Goal: Task Accomplishment & Management: Use online tool/utility

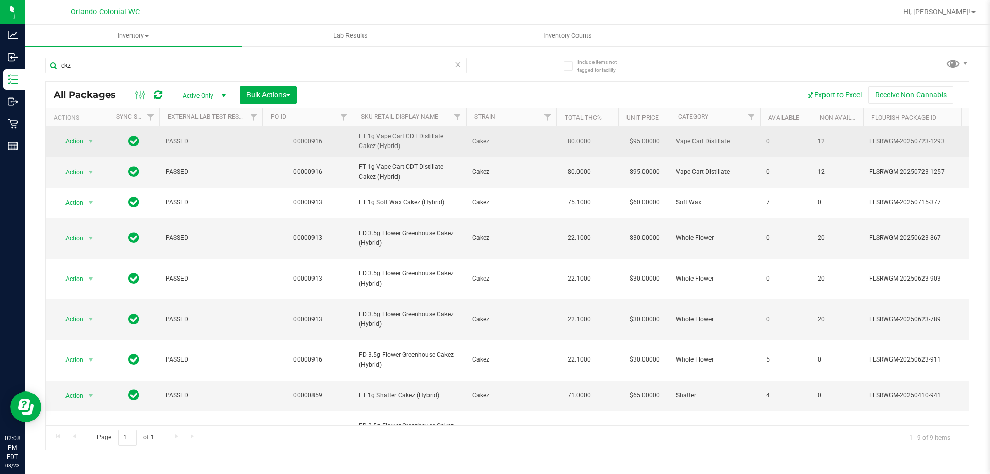
click at [376, 156] on td "FT 1g Vape Cart CDT Distillate Cakez (Hybrid)" at bounding box center [409, 141] width 113 height 30
copy tr "FT 1g Vape Cart CDT Distillate Cakez (Hybrid)"
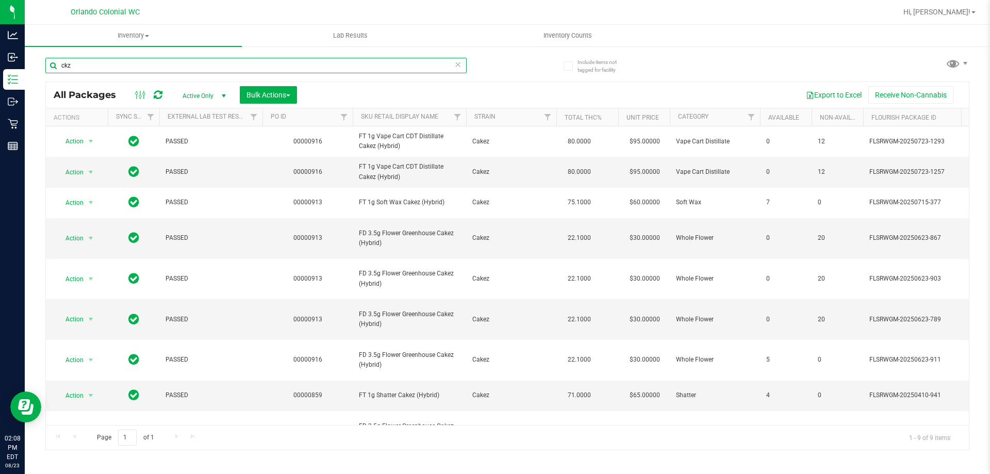
click at [296, 66] on input "ckz" at bounding box center [255, 65] width 421 height 15
paste input "FT 1g Vape Cart CDT Distillate Cakez (Hybrid)"
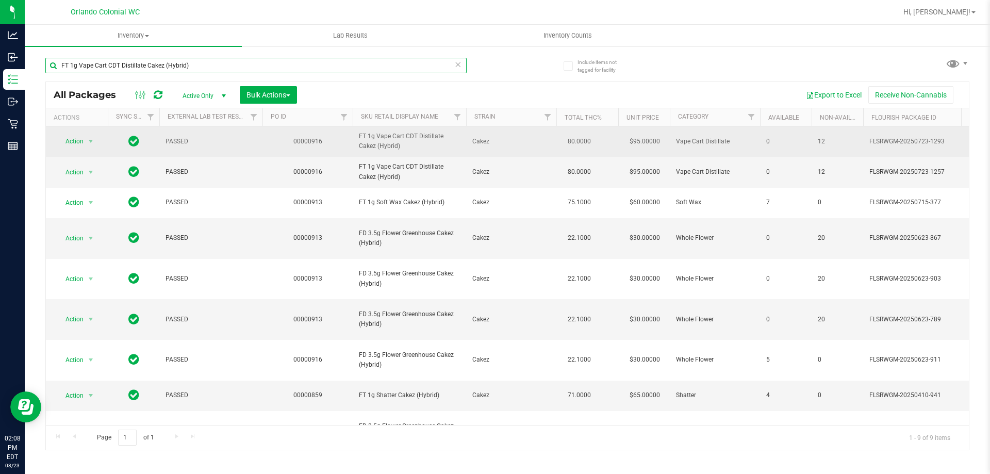
type input "FT 1g Vape Cart CDT Distillate Cakez (Hybrid)"
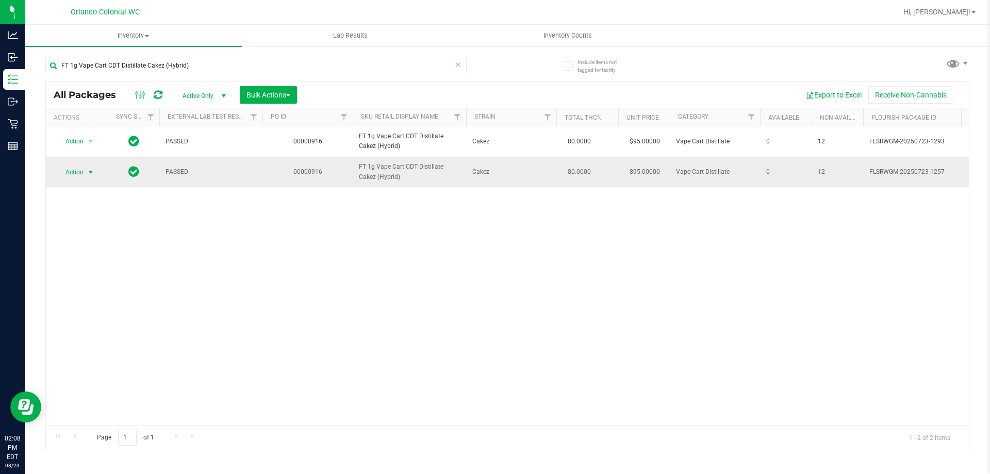
click at [69, 176] on span "Action" at bounding box center [70, 172] width 28 height 14
click at [103, 299] on li "Unlock package" at bounding box center [90, 306] width 66 height 15
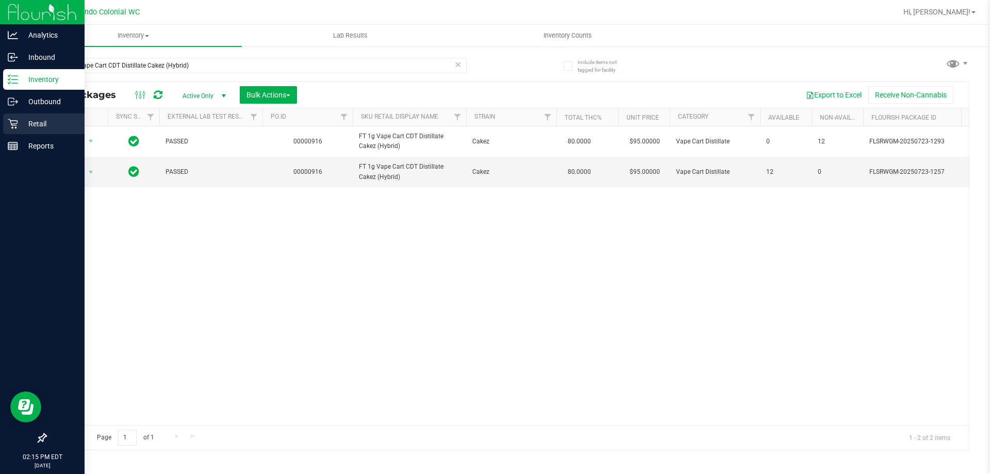
click at [42, 135] on link "Retail" at bounding box center [42, 124] width 85 height 22
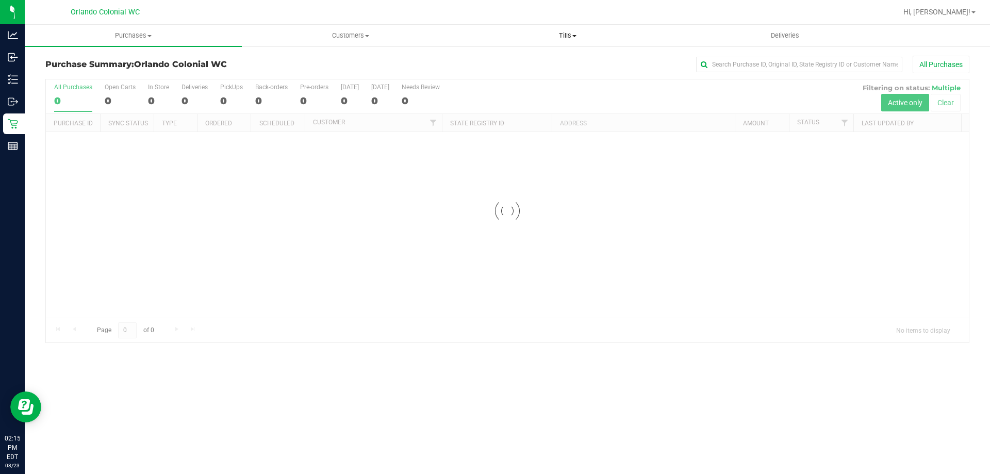
click at [562, 32] on span "Tills" at bounding box center [568, 35] width 216 height 9
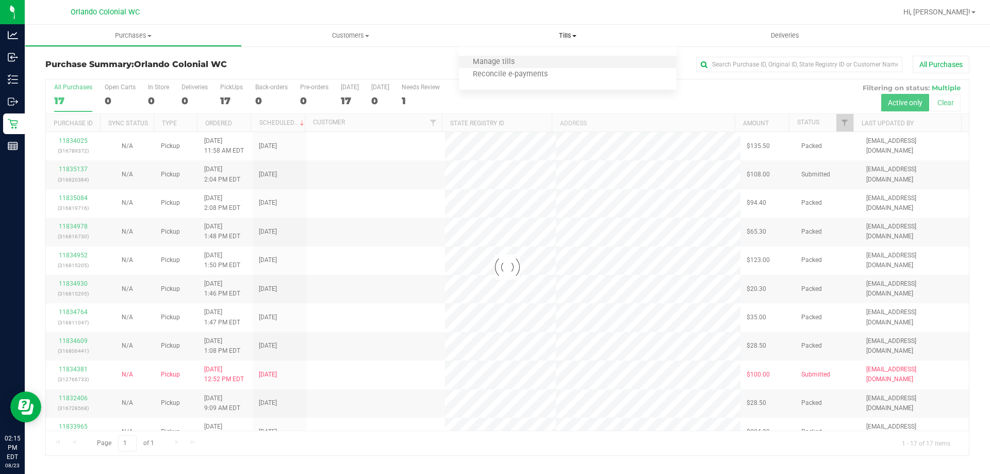
click at [569, 59] on li "Manage tills" at bounding box center [567, 62] width 217 height 12
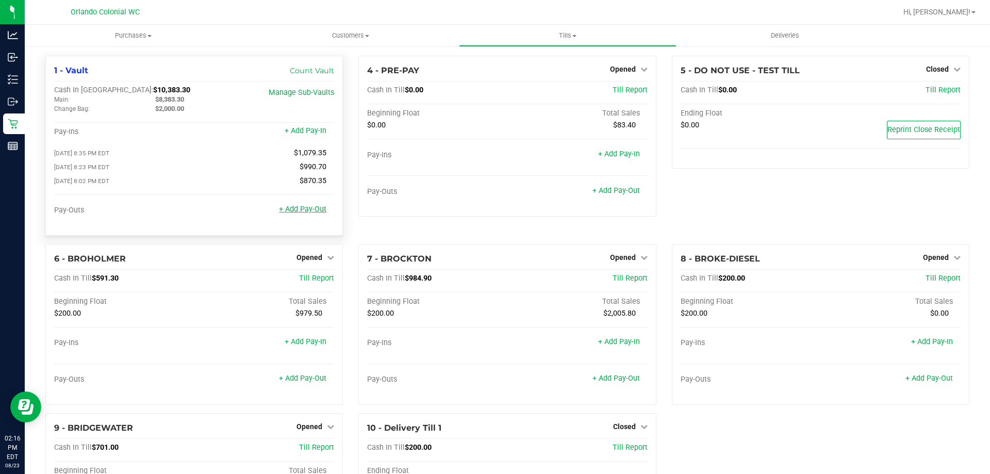
click at [322, 213] on link "+ Add Pay-Out" at bounding box center [302, 209] width 47 height 9
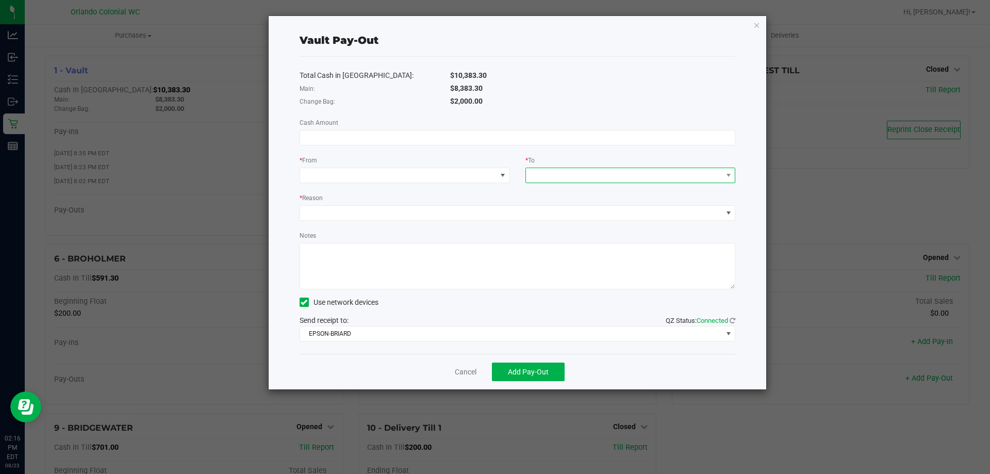
click at [547, 177] on span at bounding box center [624, 175] width 197 height 14
click at [377, 142] on input at bounding box center [517, 138] width 435 height 14
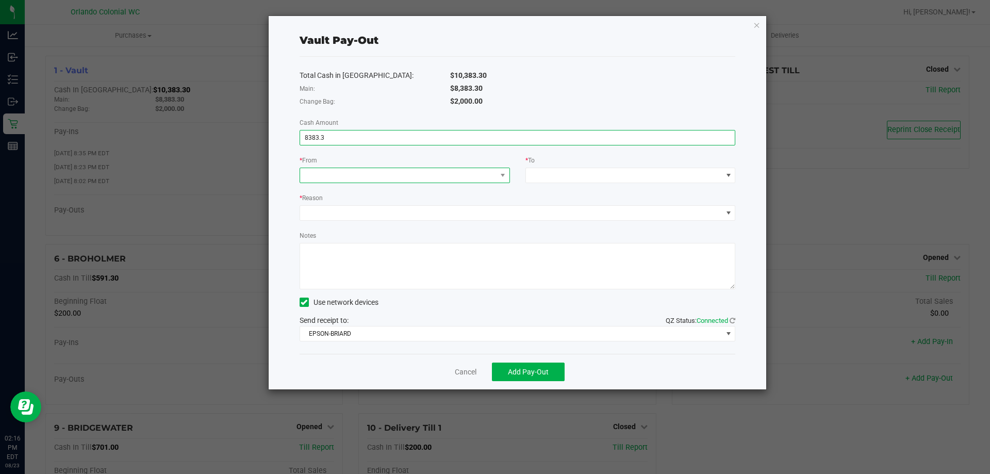
type input "$8,383.30"
click at [376, 178] on span at bounding box center [398, 175] width 197 height 14
click at [343, 240] on span "(Vault)" at bounding box center [337, 242] width 22 height 8
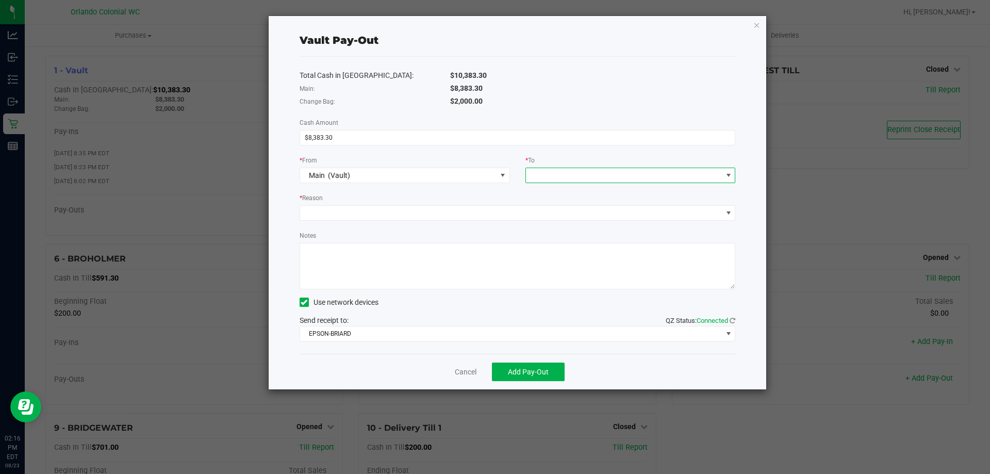
click at [559, 175] on span at bounding box center [624, 175] width 197 height 14
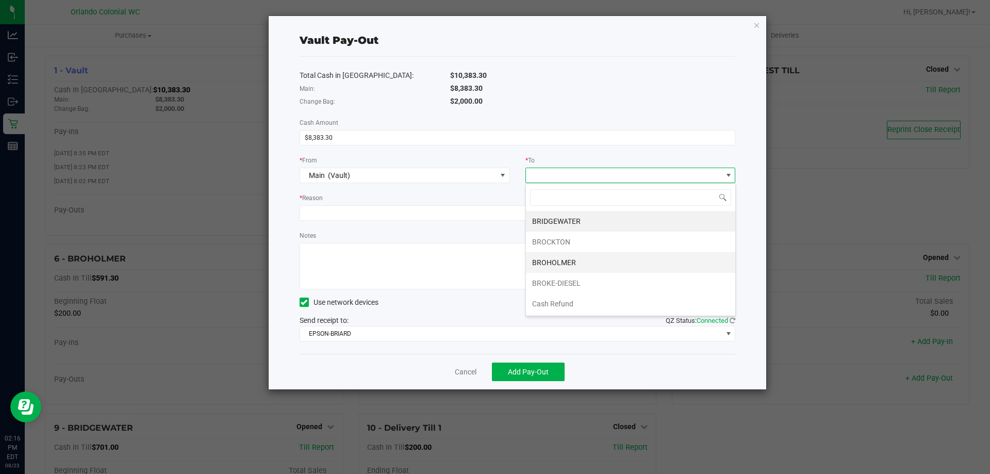
scroll to position [62, 0]
click at [575, 285] on span "Empyreal Transfer" at bounding box center [561, 283] width 58 height 8
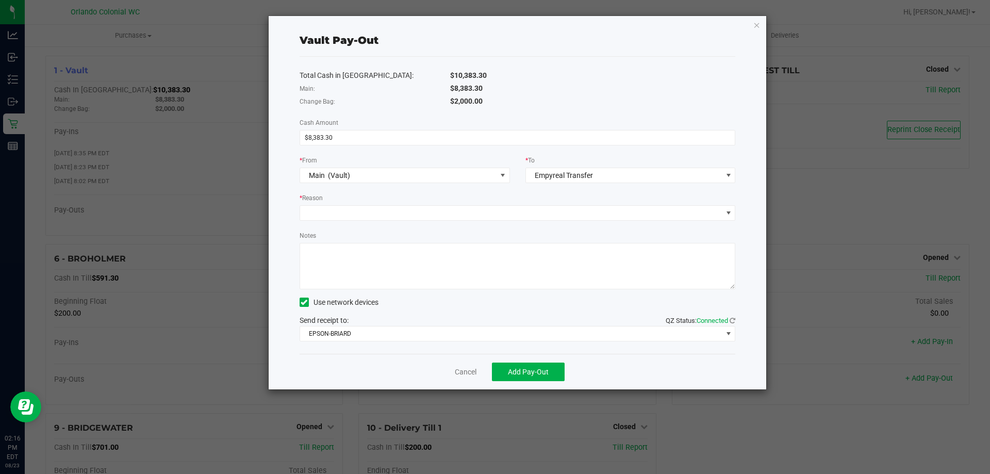
click at [321, 203] on div "* Reason" at bounding box center [518, 198] width 436 height 13
click at [329, 208] on span at bounding box center [511, 213] width 423 height 14
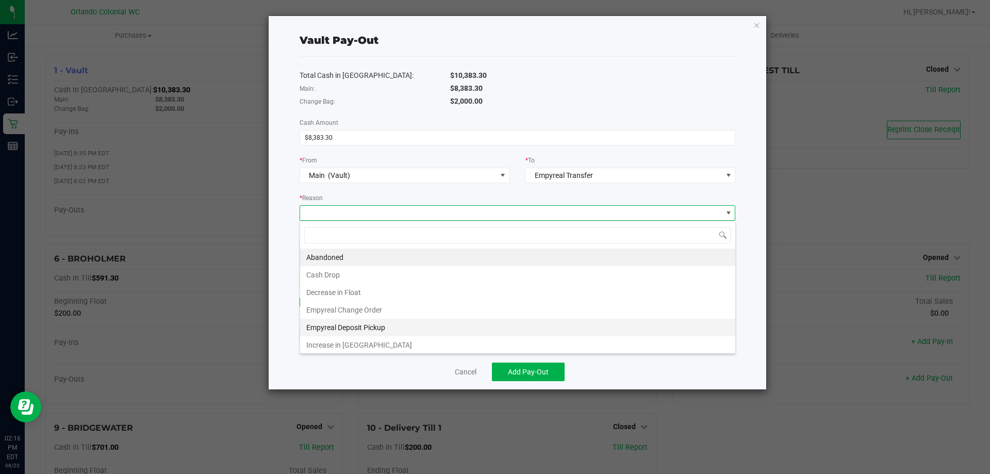
scroll to position [2, 0]
click at [392, 328] on li "Empyreal Deposit Pickup" at bounding box center [517, 326] width 435 height 18
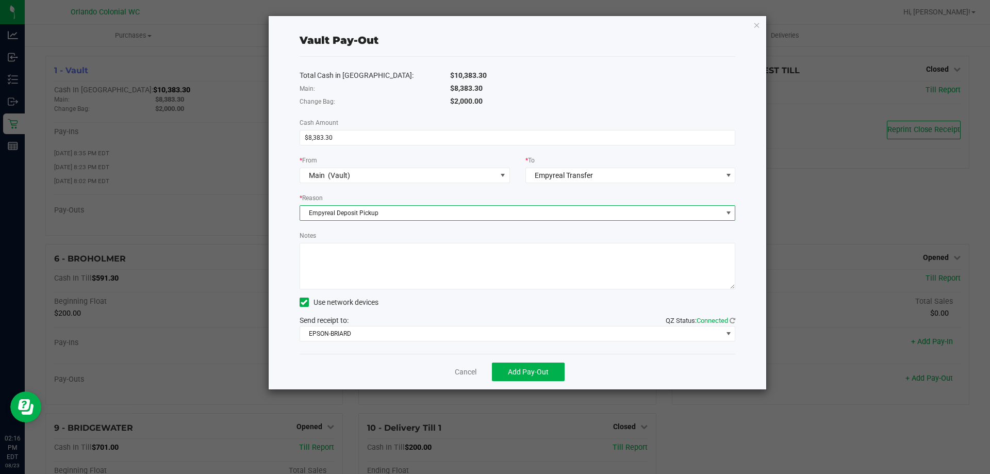
click at [396, 261] on textarea "Notes" at bounding box center [518, 266] width 436 height 46
type textarea "SG"
click at [570, 379] on div "Cancel Add Pay-Out" at bounding box center [518, 372] width 436 height 36
click at [544, 375] on span "Add Pay-Out" at bounding box center [528, 372] width 41 height 8
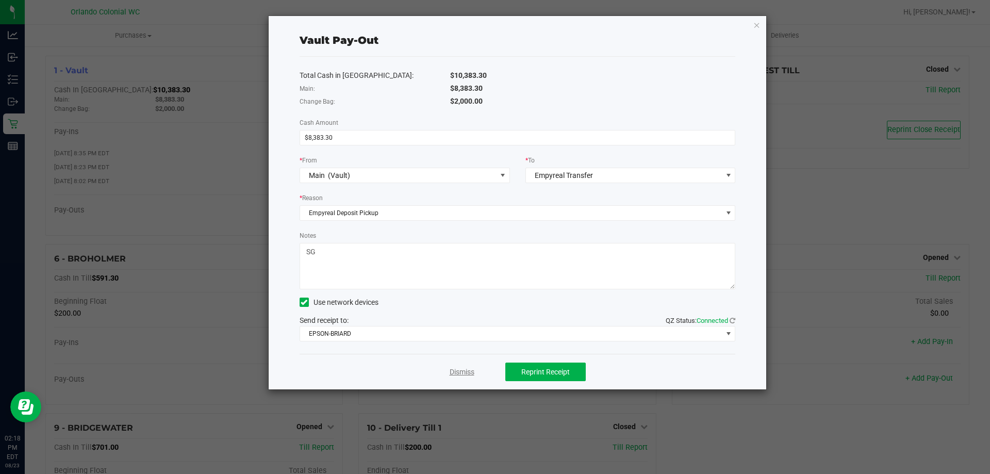
click at [456, 372] on link "Dismiss" at bounding box center [462, 372] width 25 height 11
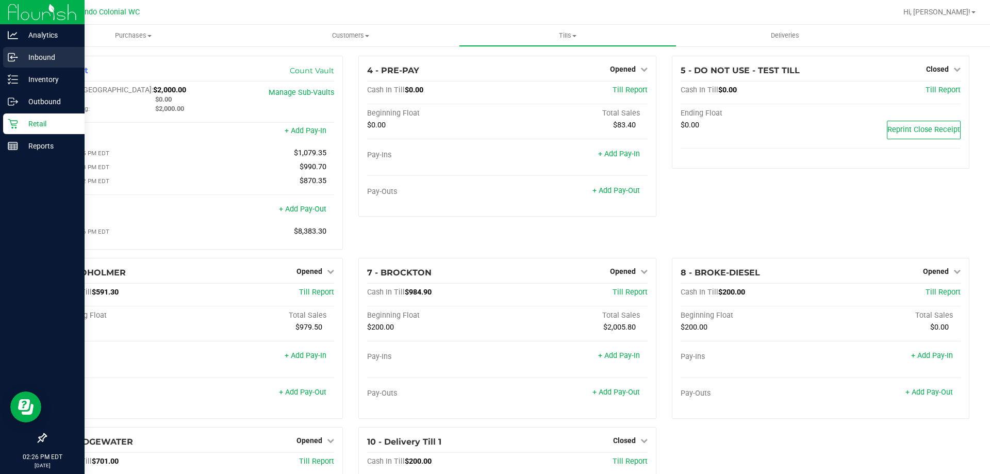
click at [58, 68] on link "Inbound" at bounding box center [42, 58] width 85 height 22
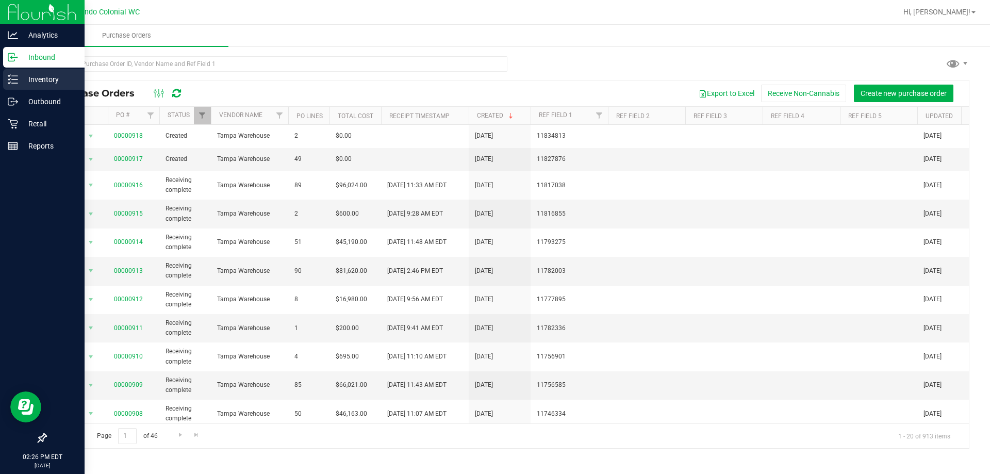
click at [18, 82] on icon at bounding box center [13, 79] width 10 height 10
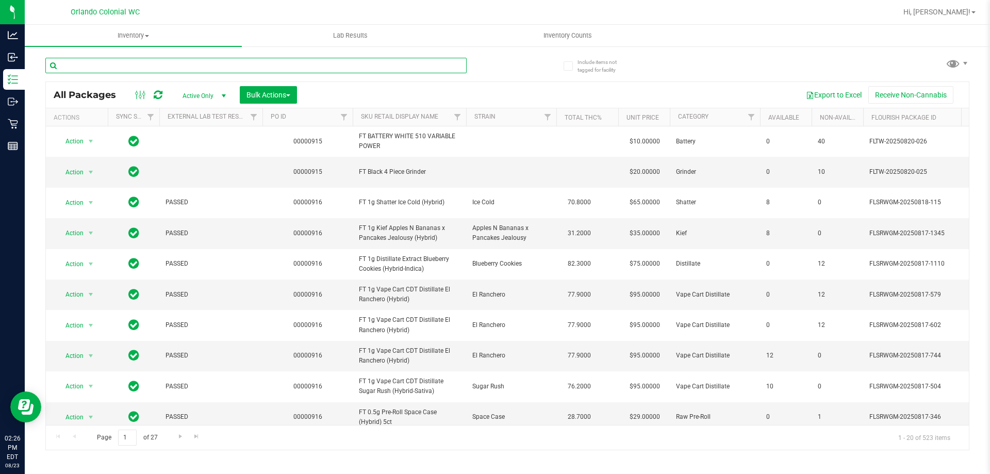
click at [323, 62] on input "text" at bounding box center [255, 65] width 421 height 15
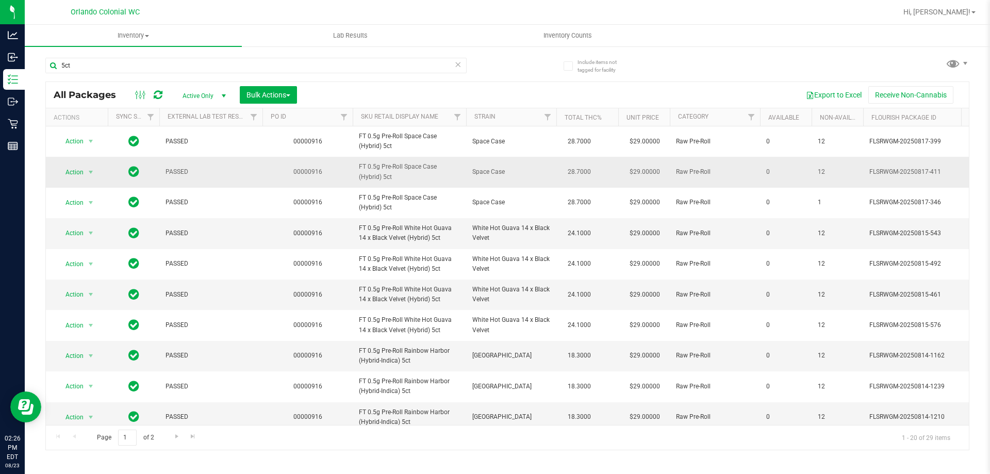
click at [424, 168] on span "FT 0.5g Pre-Roll Space Case (Hybrid) 5ct" at bounding box center [409, 172] width 101 height 20
copy tr "FT 0.5g Pre-Roll Space Case (Hybrid) 5ct"
click at [394, 65] on input "5ct" at bounding box center [255, 65] width 421 height 15
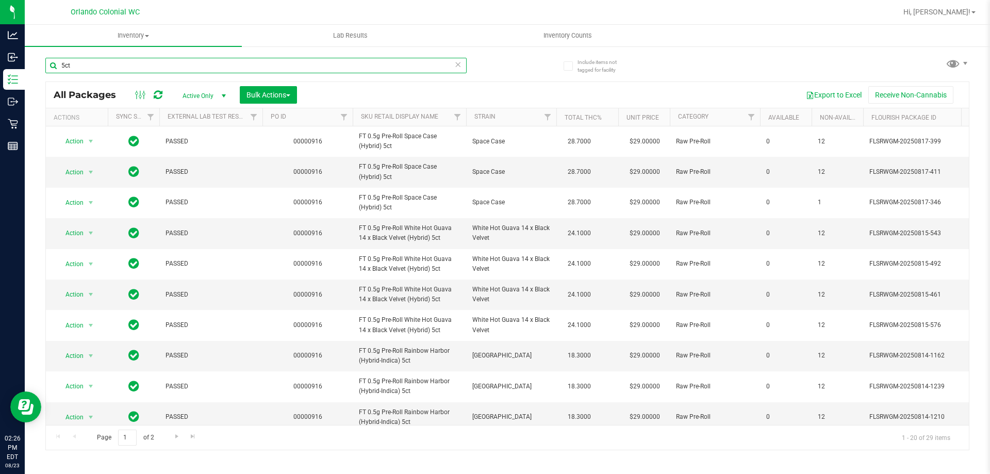
click at [394, 65] on input "5ct" at bounding box center [255, 65] width 421 height 15
paste input "FT 0.5g Pre-Roll Space Case (Hybrid)"
type input "FT 0.5g Pre-Roll Space Case (Hybrid) 5ct"
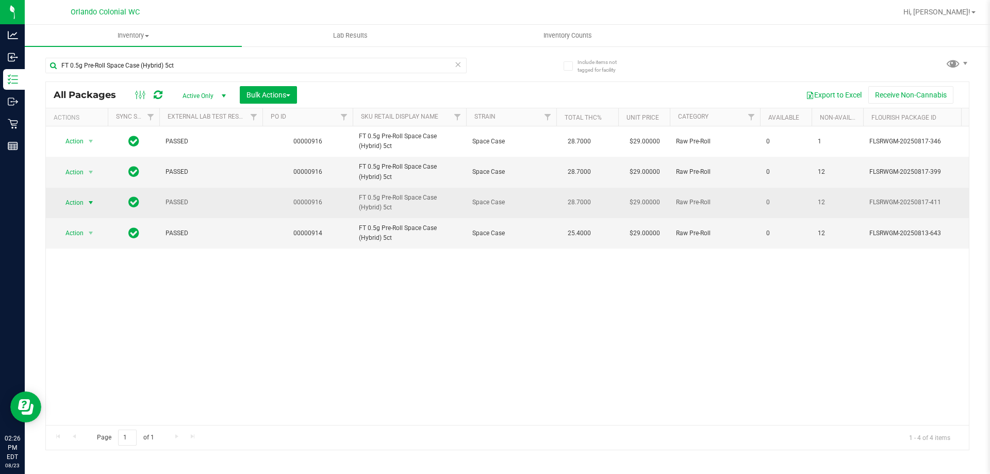
click at [89, 201] on span "select" at bounding box center [91, 203] width 8 height 8
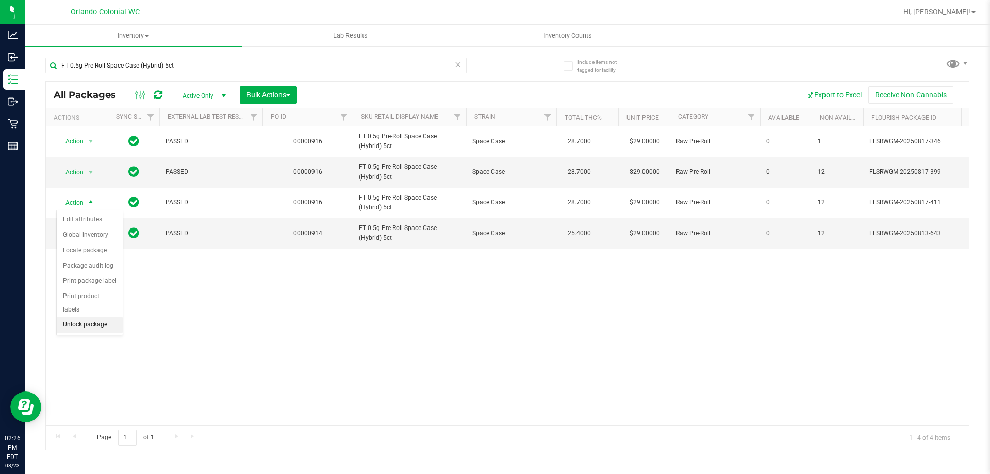
click at [89, 317] on li "Unlock package" at bounding box center [90, 324] width 66 height 15
